Goal: Task Accomplishment & Management: Manage account settings

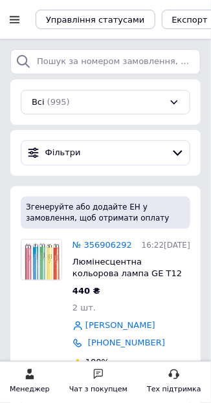
click at [19, 19] on div at bounding box center [14, 20] width 16 height 12
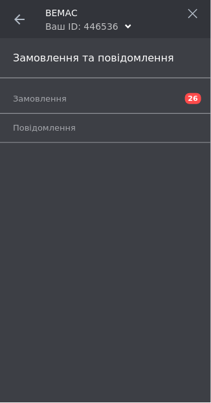
click at [19, 16] on icon at bounding box center [19, 19] width 10 height 10
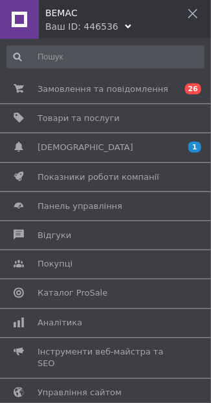
click at [112, 146] on span "[DEMOGRAPHIC_DATA]" at bounding box center [103, 148] width 131 height 12
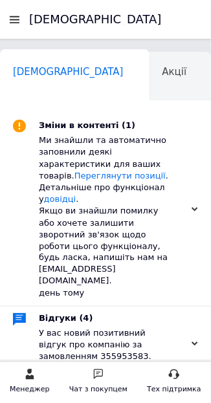
scroll to position [0, 6]
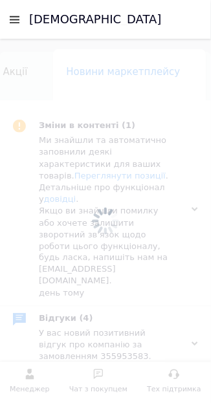
scroll to position [0, 161]
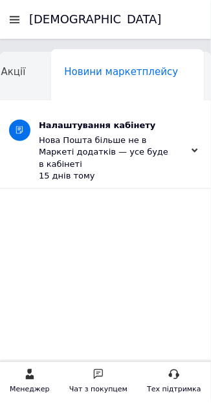
click at [20, 22] on div at bounding box center [14, 20] width 16 height 12
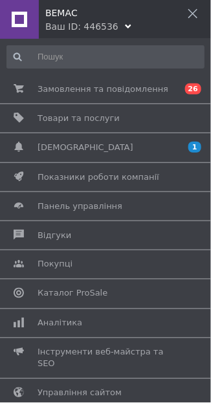
click at [111, 120] on span "Товари та послуги" at bounding box center [103, 119] width 131 height 12
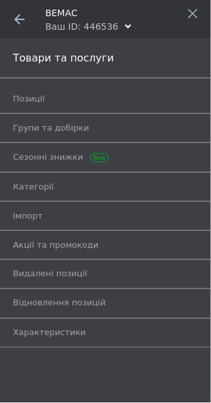
click at [102, 129] on span "Групи та добірки" at bounding box center [91, 128] width 156 height 12
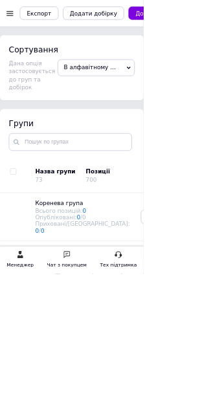
click at [158, 365] on span "Лампы" at bounding box center [144, 370] width 30 height 10
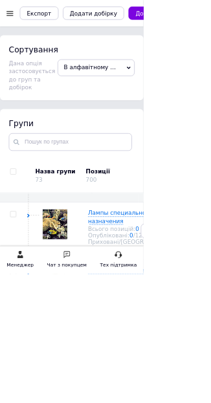
scroll to position [127, 0]
click at [148, 331] on span "Лампы специального назначения" at bounding box center [176, 321] width 95 height 22
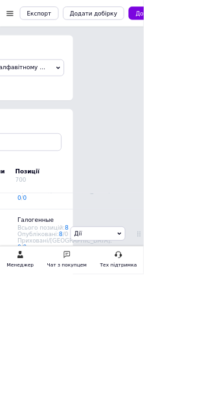
scroll to position [0, 106]
click at [201, 167] on icon at bounding box center [202, 163] width 8 height 8
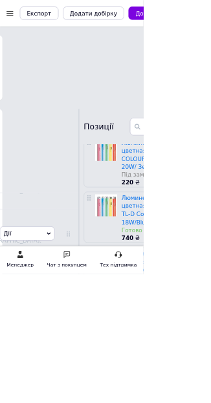
scroll to position [96, 0]
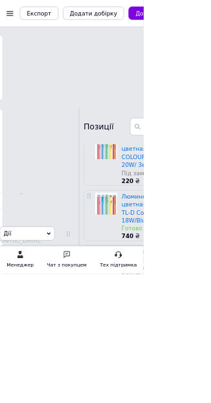
click at [21, 14] on div at bounding box center [14, 20] width 16 height 12
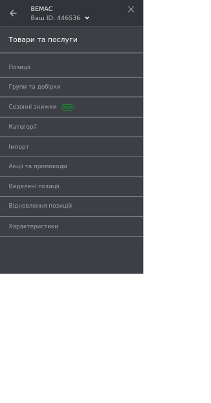
scroll to position [0, 0]
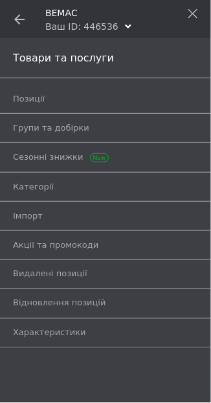
click at [22, 22] on icon at bounding box center [19, 19] width 10 height 10
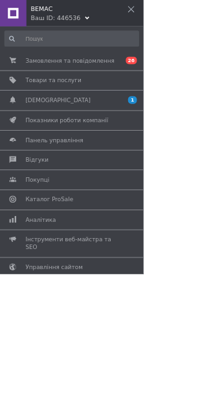
click at [158, 89] on span "Замовлення та повідомлення" at bounding box center [103, 89] width 131 height 12
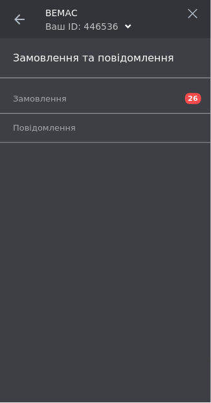
click at [109, 97] on span "Замовлення" at bounding box center [91, 99] width 156 height 12
